Goal: Information Seeking & Learning: Learn about a topic

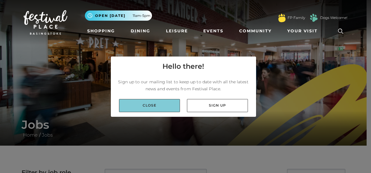
click at [157, 105] on link "Close" at bounding box center [149, 105] width 61 height 13
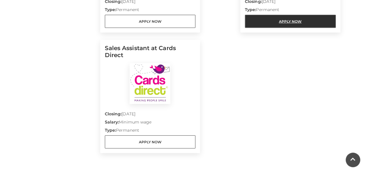
scroll to position [776, 0]
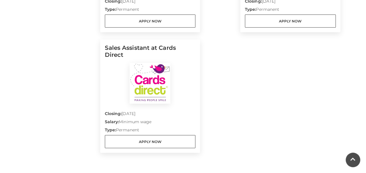
drag, startPoint x: 173, startPoint y: 130, endPoint x: 269, endPoint y: 65, distance: 115.8
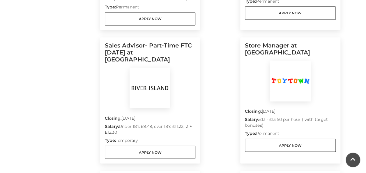
scroll to position [406, 0]
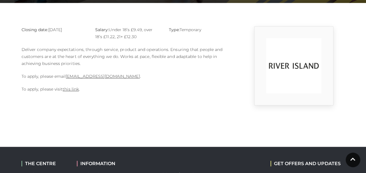
scroll to position [143, 0]
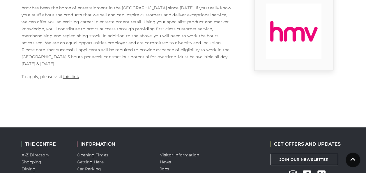
scroll to position [146, 0]
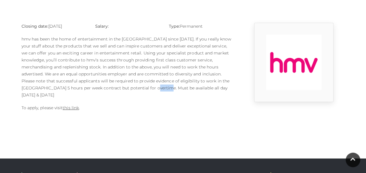
drag, startPoint x: 120, startPoint y: 90, endPoint x: 134, endPoint y: 91, distance: 14.0
click at [134, 91] on p "hmv has been the home of entertainment in the UK since 1921. If you really know…" at bounding box center [128, 67] width 213 height 63
drag, startPoint x: 134, startPoint y: 91, endPoint x: 135, endPoint y: 98, distance: 7.4
click at [135, 104] on p "To apply, please visit this link ." at bounding box center [128, 107] width 213 height 7
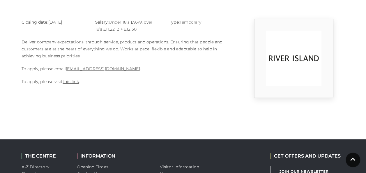
scroll to position [150, 0]
